Goal: Task Accomplishment & Management: Use online tool/utility

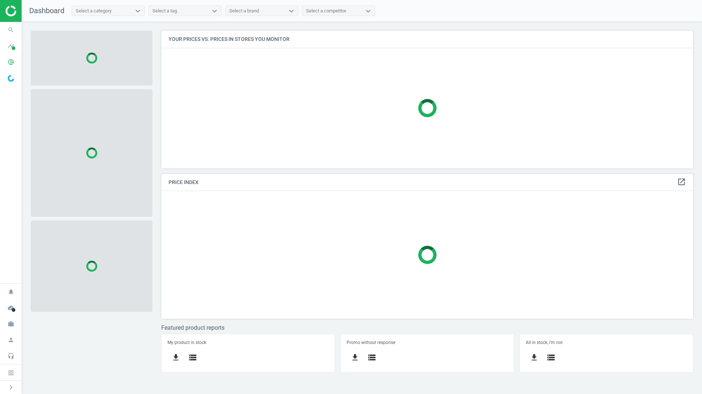
scroll to position [149, 543]
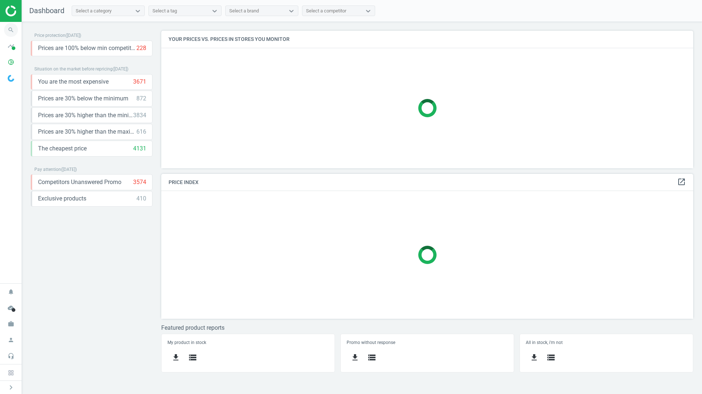
click at [9, 31] on icon "search" at bounding box center [11, 30] width 14 height 14
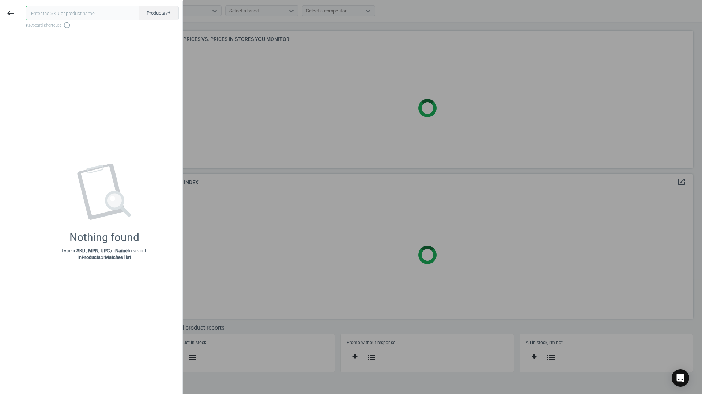
paste input "282937"
type input "282937"
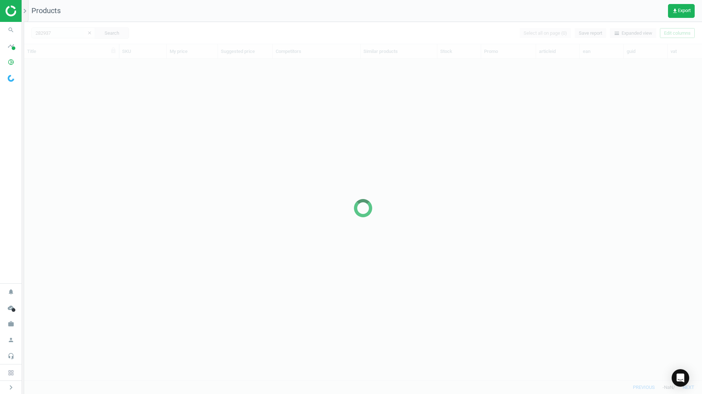
scroll to position [311, 672]
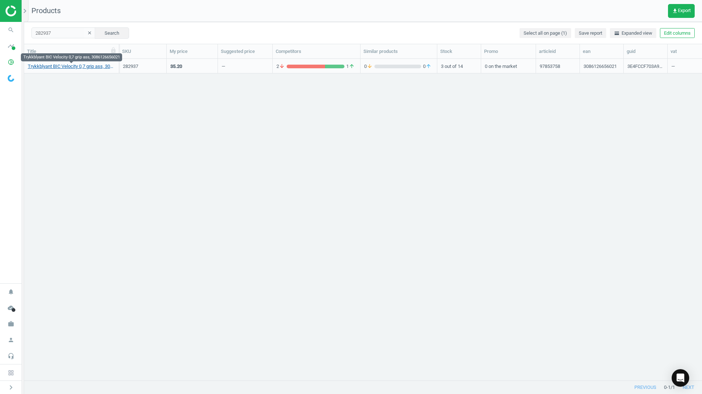
click at [64, 64] on link "Trykkblyant BIC Velocity 0,7 grip ass, 3086126656021" at bounding box center [71, 66] width 87 height 7
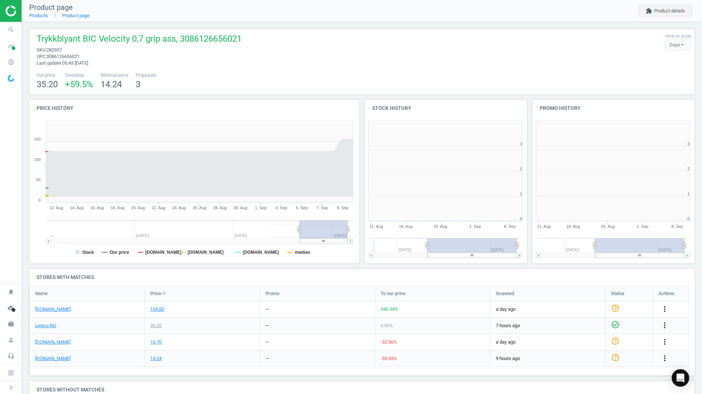
scroll to position [158, 172]
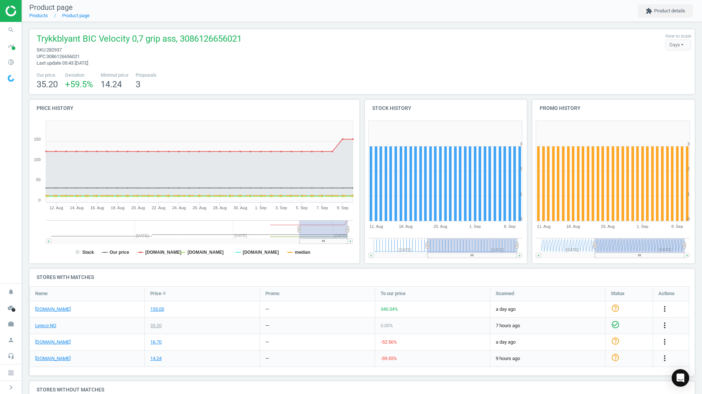
click at [58, 48] on span "282937" at bounding box center [53, 49] width 15 height 5
drag, startPoint x: 49, startPoint y: 38, endPoint x: 215, endPoint y: 36, distance: 166.3
click at [215, 36] on span "Trykkblyant BIC Velocity 0,7 grip ass, 3086126656021" at bounding box center [139, 40] width 205 height 14
click at [211, 39] on span "Trykkblyant BIC Velocity 0,7 grip ass, 3086126656021" at bounding box center [139, 40] width 205 height 14
click at [201, 268] on div "Price history Created with Highstock 6.2.0 Stack Our price [DOMAIN_NAME] [DOMAI…" at bounding box center [194, 184] width 335 height 169
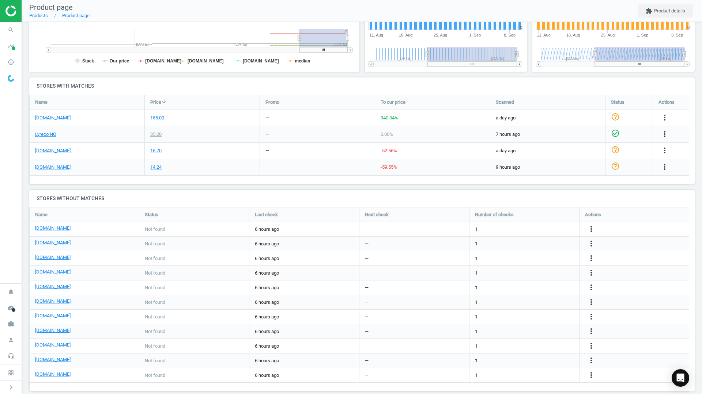
scroll to position [202, 0]
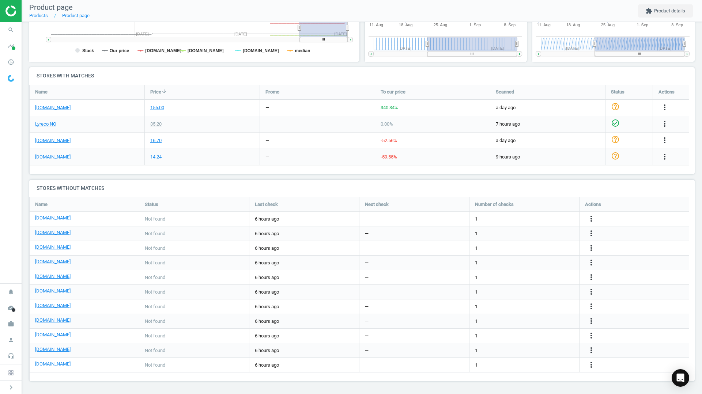
click at [149, 177] on div "Trykkblyant BIC Velocity 0,7 grip ass, 3086126656021 sku : 282937 upc : 3086126…" at bounding box center [362, 107] width 680 height 574
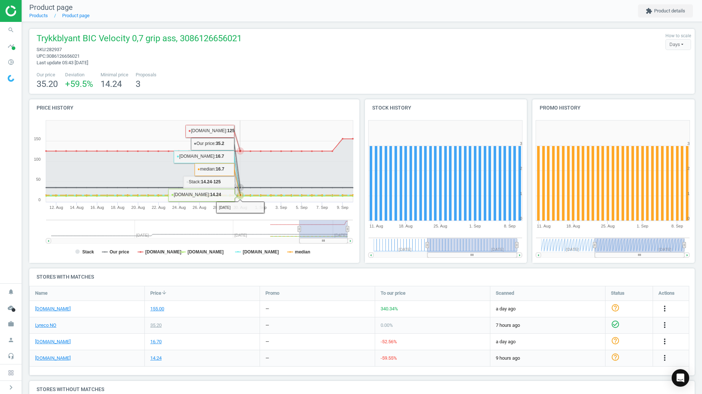
scroll to position [0, 0]
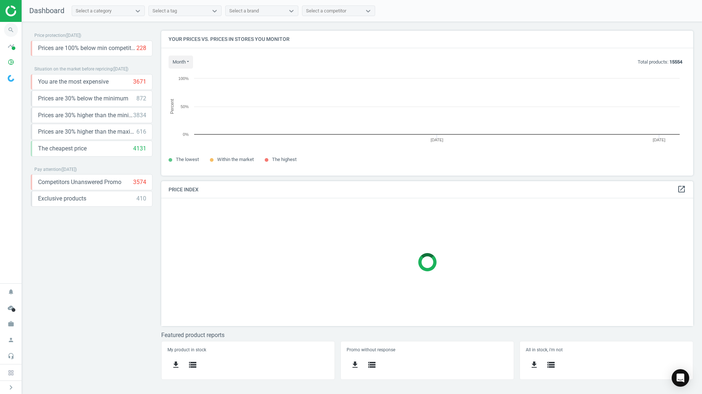
scroll to position [156, 543]
click at [14, 34] on icon "search" at bounding box center [11, 30] width 14 height 14
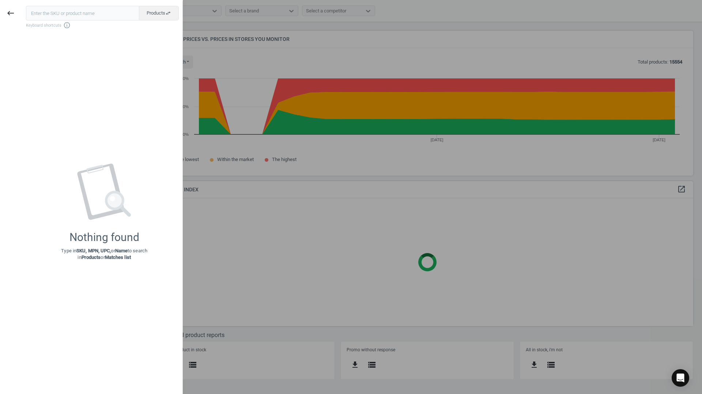
click at [95, 14] on input "text" at bounding box center [82, 13] width 113 height 15
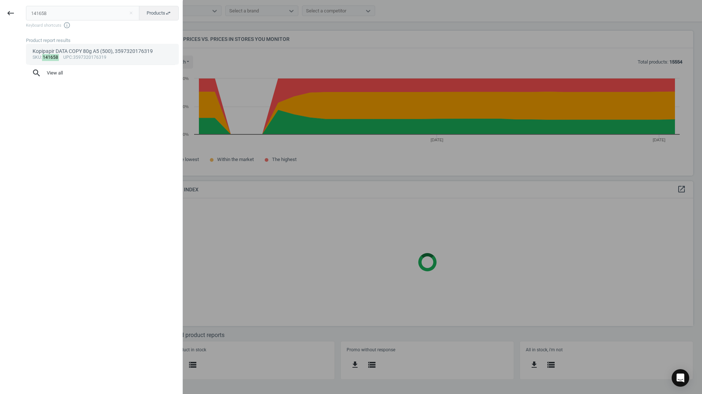
type input "141658"
click at [89, 55] on div "sku : 141658 upc :3597320176319" at bounding box center [103, 58] width 140 height 6
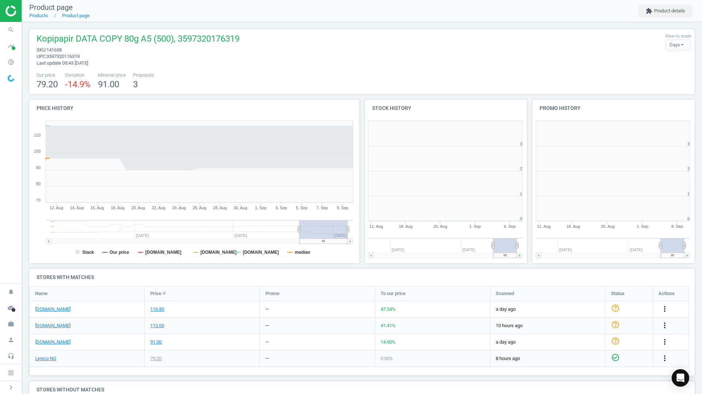
scroll to position [158, 172]
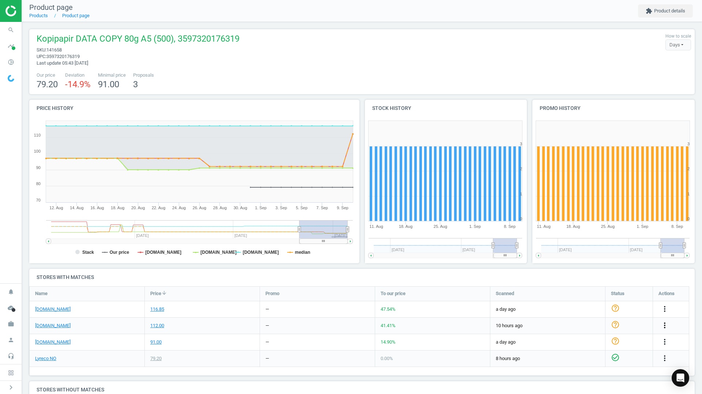
click at [665, 326] on icon "more_vert" at bounding box center [664, 325] width 9 height 9
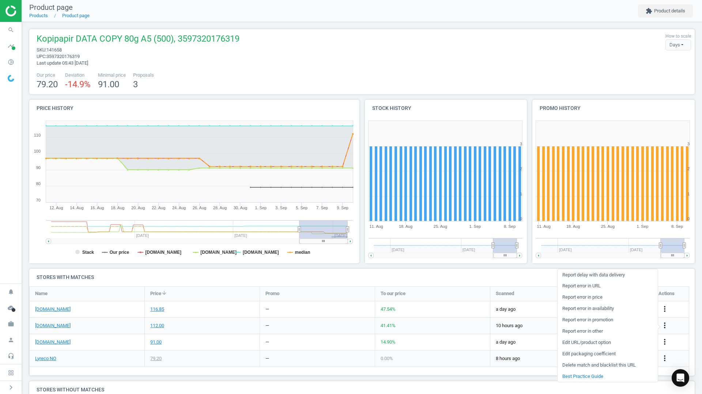
click at [615, 366] on link "Delete match and blacklist this URL" at bounding box center [607, 365] width 100 height 11
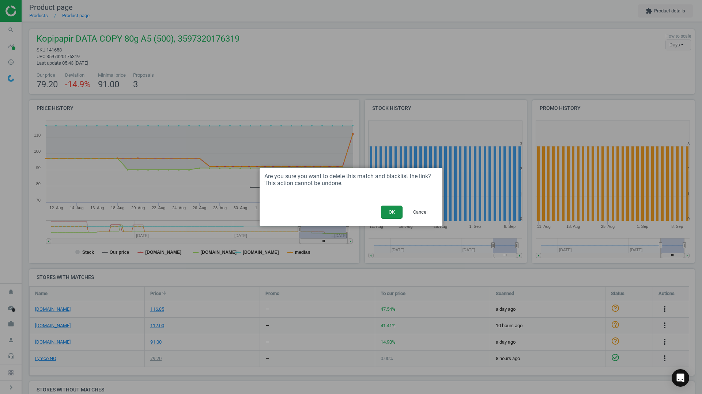
click at [386, 209] on button "OK" at bounding box center [392, 212] width 22 height 13
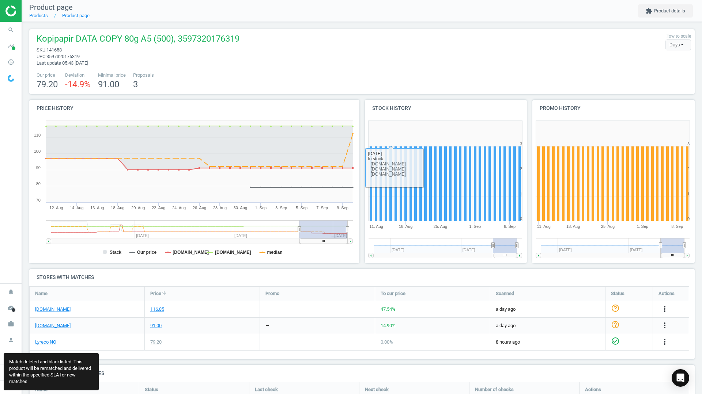
scroll to position [211, 671]
click at [59, 312] on link "[DOMAIN_NAME]" at bounding box center [52, 309] width 35 height 7
click at [48, 325] on link "[DOMAIN_NAME]" at bounding box center [52, 326] width 35 height 7
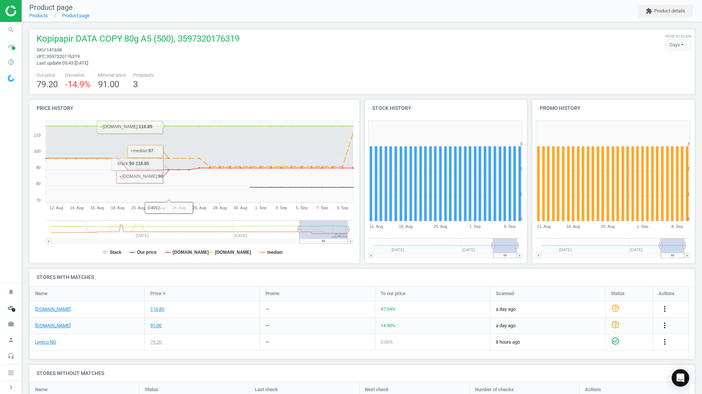
click at [173, 33] on div "Kopipapir DATA COPY 80g A5 (500), 3597320176319 sku : 141658 upc : 359732017631…" at bounding box center [361, 61] width 665 height 65
click at [231, 38] on span "Kopipapir DATA COPY 80g A5 (500), 3597320176319" at bounding box center [138, 40] width 203 height 14
click at [70, 62] on span "Last update 05:43 [DATE]" at bounding box center [63, 62] width 52 height 5
drag, startPoint x: 72, startPoint y: 53, endPoint x: 182, endPoint y: 104, distance: 121.3
click at [75, 53] on span "sku : 141658" at bounding box center [138, 50] width 203 height 7
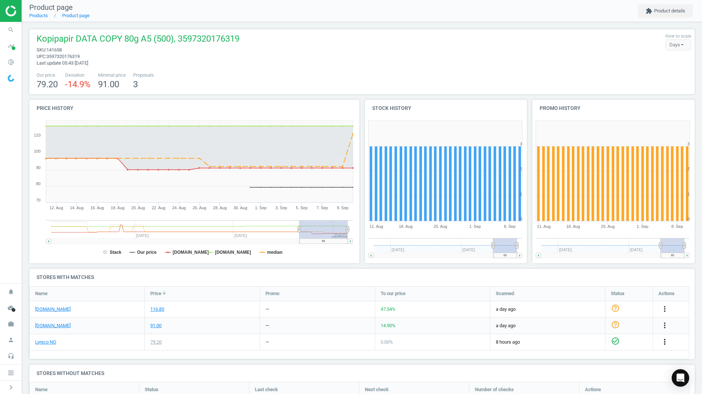
click at [666, 342] on icon "more_vert" at bounding box center [664, 342] width 9 height 9
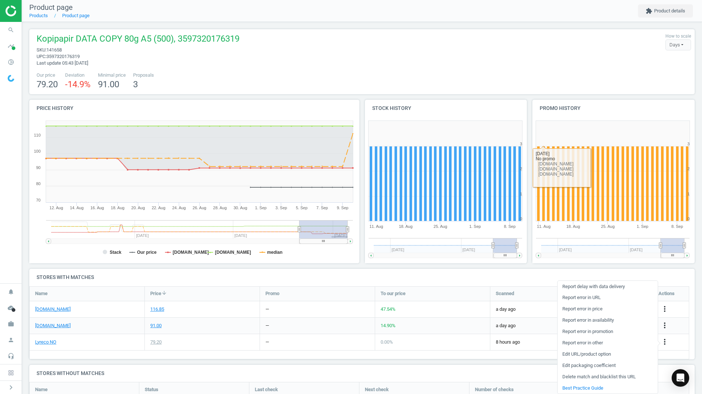
click at [539, 34] on div "Kopipapir DATA COPY 80g A5 (500), 3597320176319 sku : 141658 upc : 359732017631…" at bounding box center [362, 50] width 658 height 34
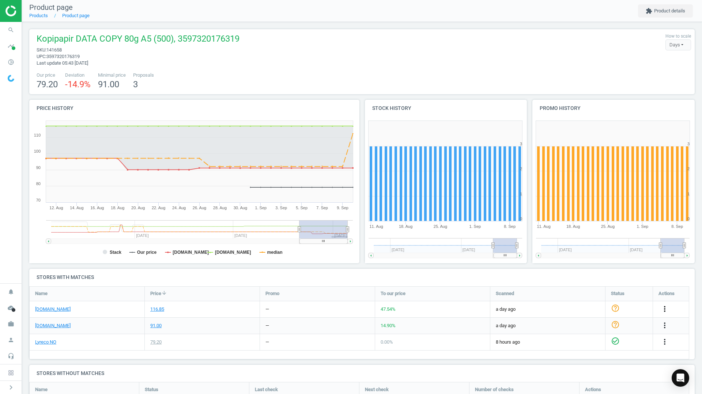
click at [662, 308] on icon "more_vert" at bounding box center [664, 309] width 9 height 9
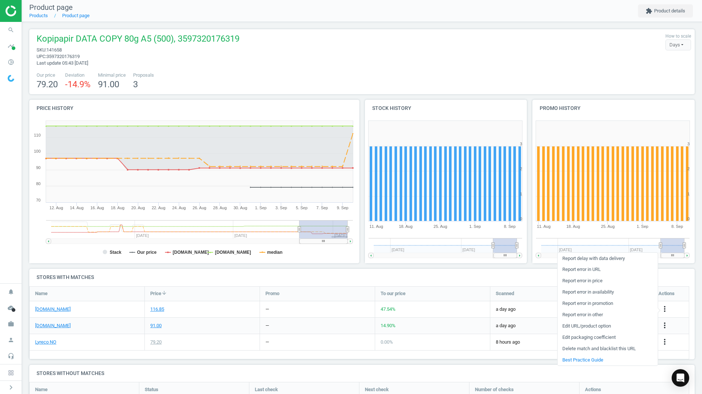
click at [594, 347] on link "Delete match and blacklist this URL" at bounding box center [607, 349] width 100 height 11
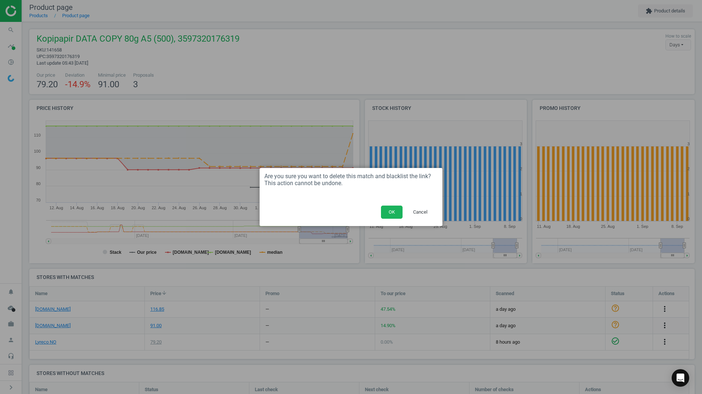
drag, startPoint x: 397, startPoint y: 214, endPoint x: 464, endPoint y: 240, distance: 72.7
click at [397, 213] on button "OK" at bounding box center [392, 212] width 22 height 13
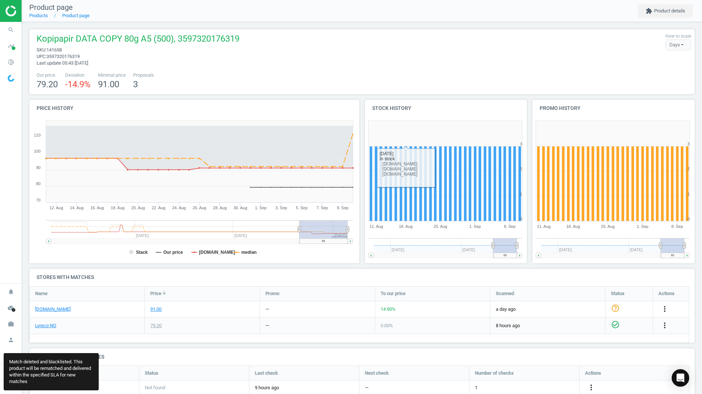
scroll to position [225, 671]
click at [663, 311] on icon "more_vert" at bounding box center [664, 309] width 9 height 9
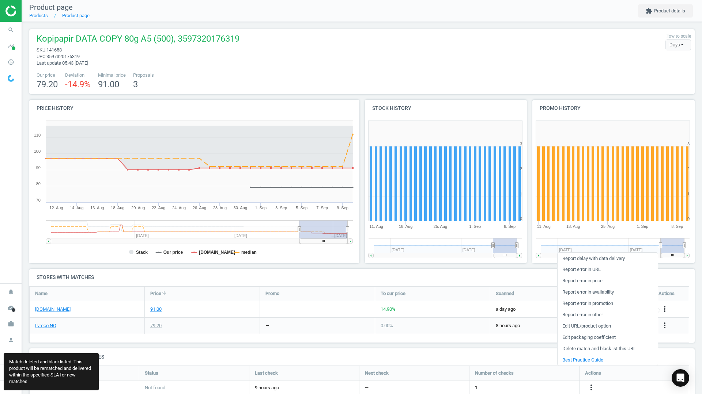
click at [606, 349] on link "Delete match and blacklist this URL" at bounding box center [607, 349] width 100 height 11
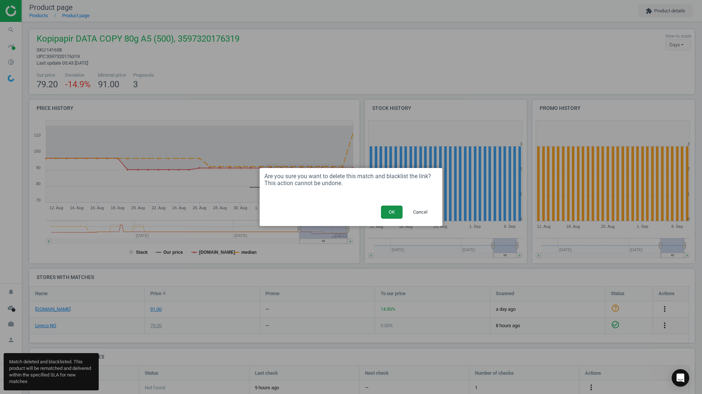
click at [390, 208] on button "OK" at bounding box center [392, 212] width 22 height 13
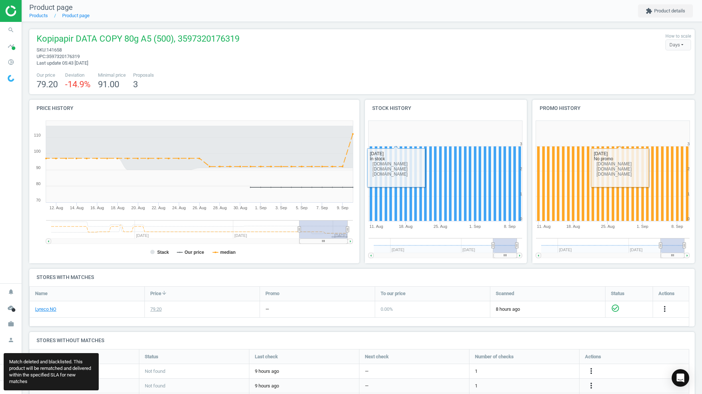
scroll to position [240, 671]
